Goal: Find specific page/section: Find specific page/section

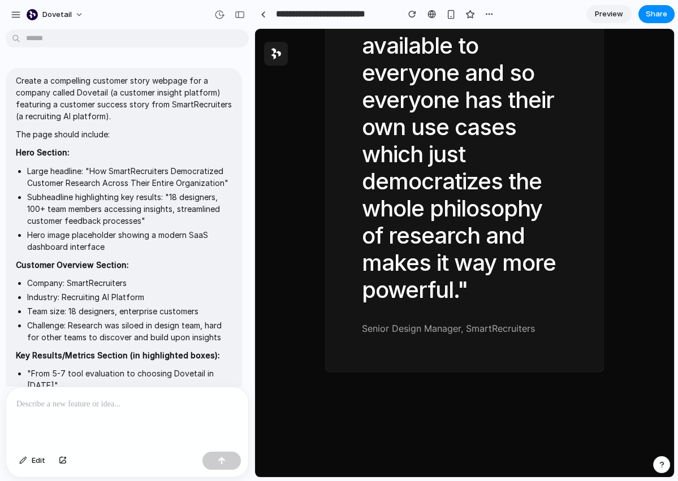
scroll to position [886, 0]
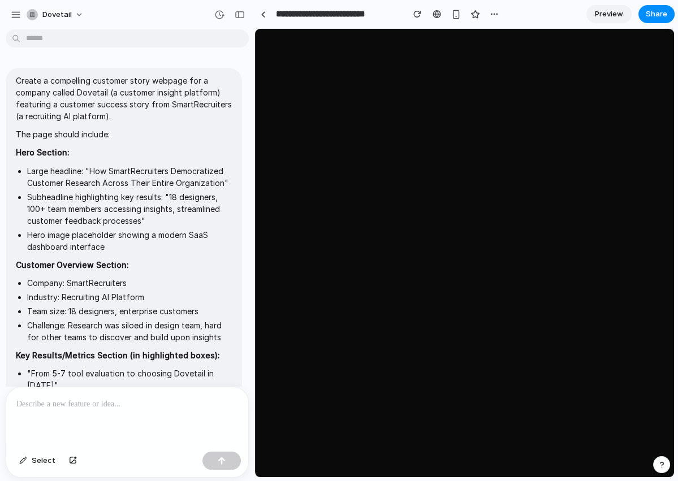
scroll to position [881, 0]
